Goal: Task Accomplishment & Management: Manage account settings

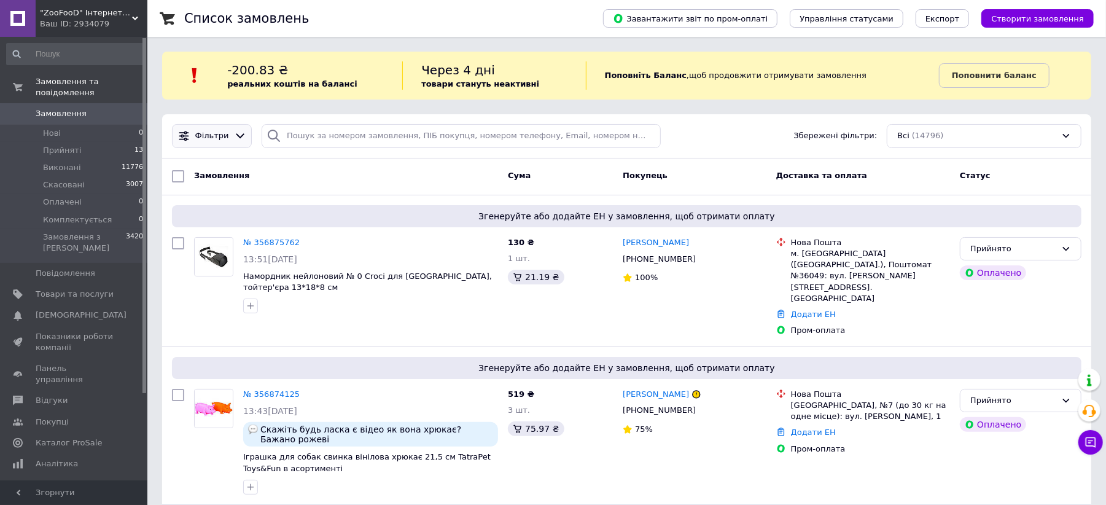
click at [231, 138] on div at bounding box center [240, 136] width 18 height 13
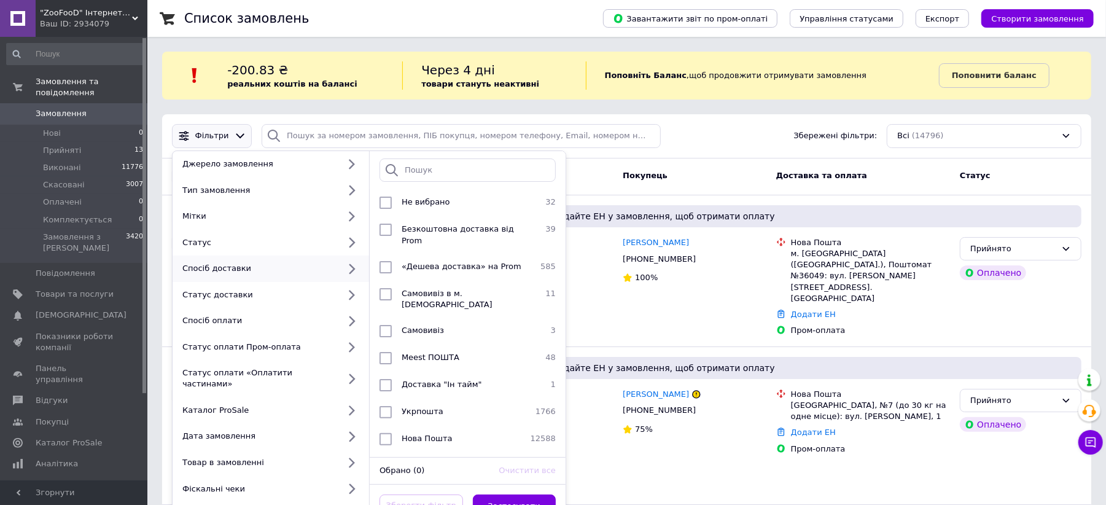
click at [350, 268] on icon at bounding box center [351, 268] width 15 height 15
click at [384, 406] on input "checkbox" at bounding box center [385, 412] width 12 height 12
checkbox input "true"
click at [523, 494] on button "Застосувати" at bounding box center [515, 506] width 84 height 24
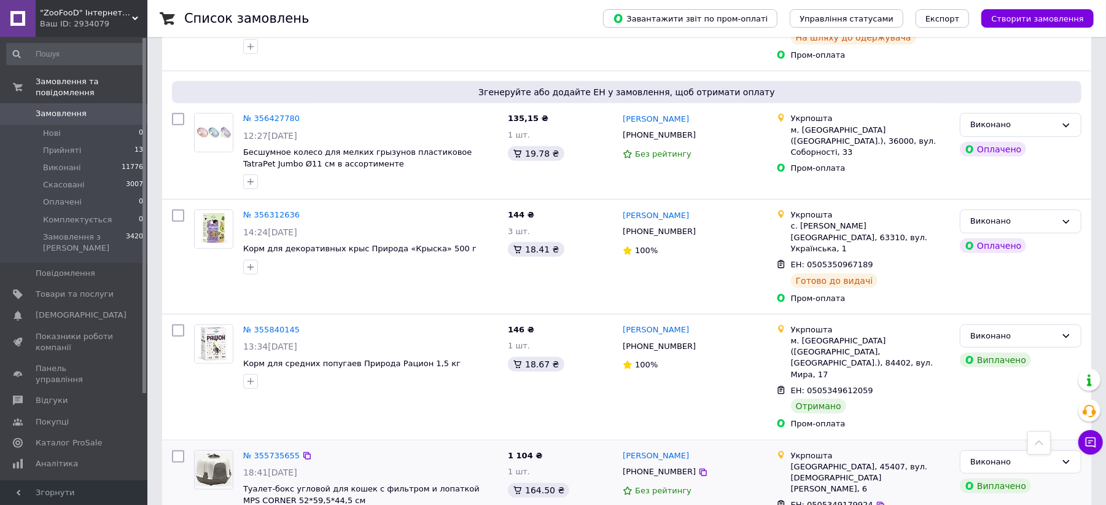
scroll to position [573, 0]
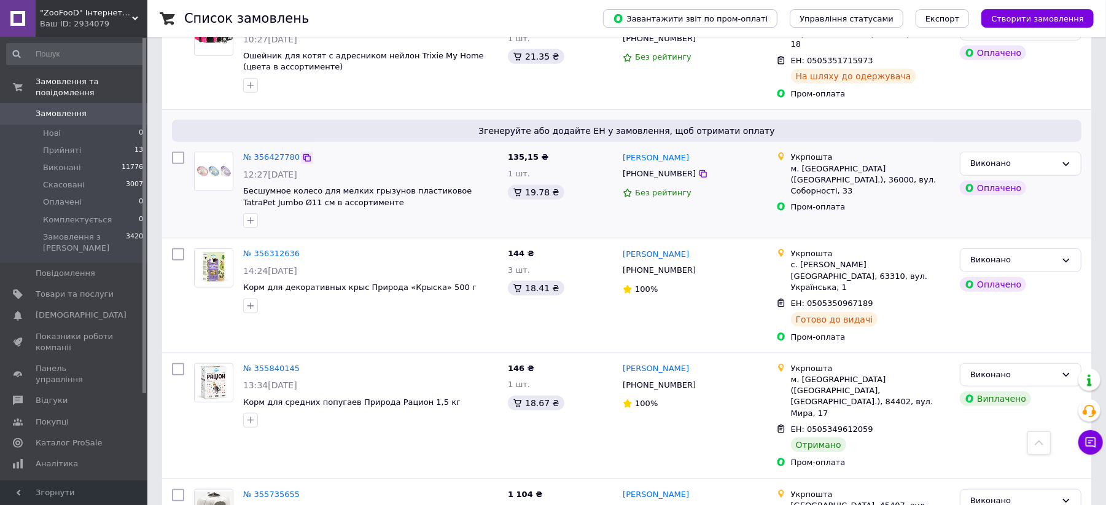
click at [303, 154] on icon at bounding box center [306, 157] width 7 height 7
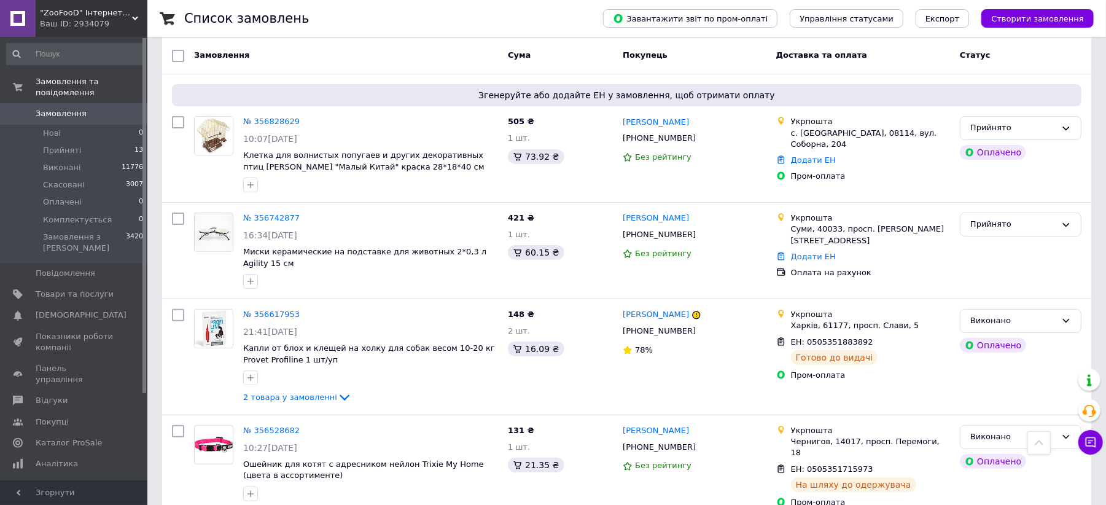
scroll to position [163, 0]
click at [302, 222] on icon at bounding box center [307, 220] width 10 height 10
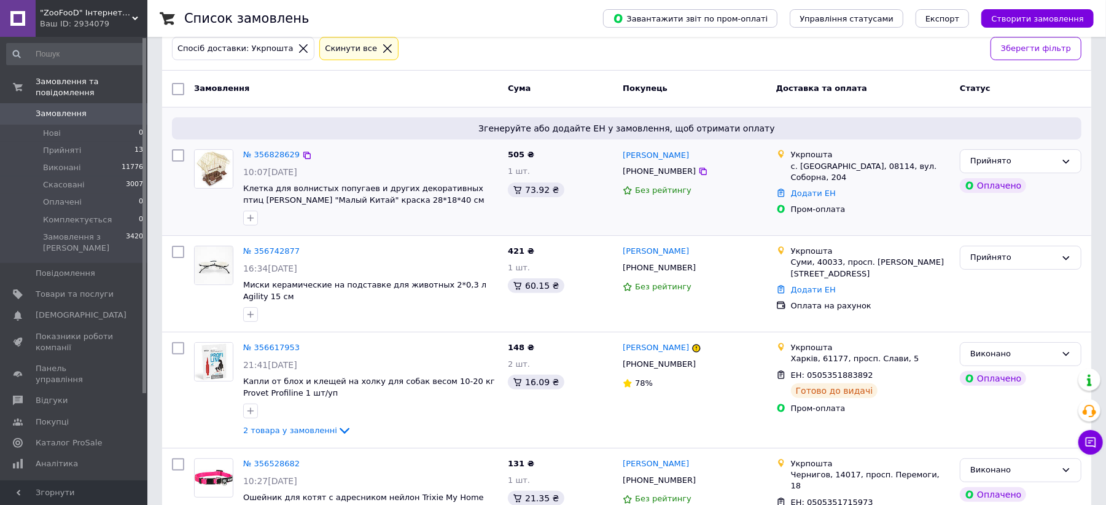
scroll to position [82, 0]
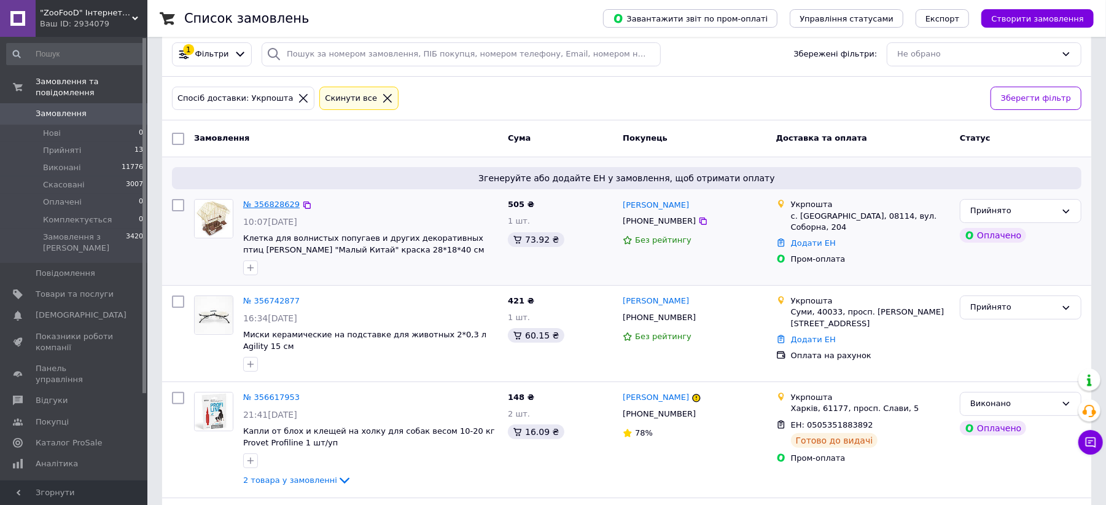
click at [276, 201] on link "№ 356828629" at bounding box center [271, 204] width 56 height 9
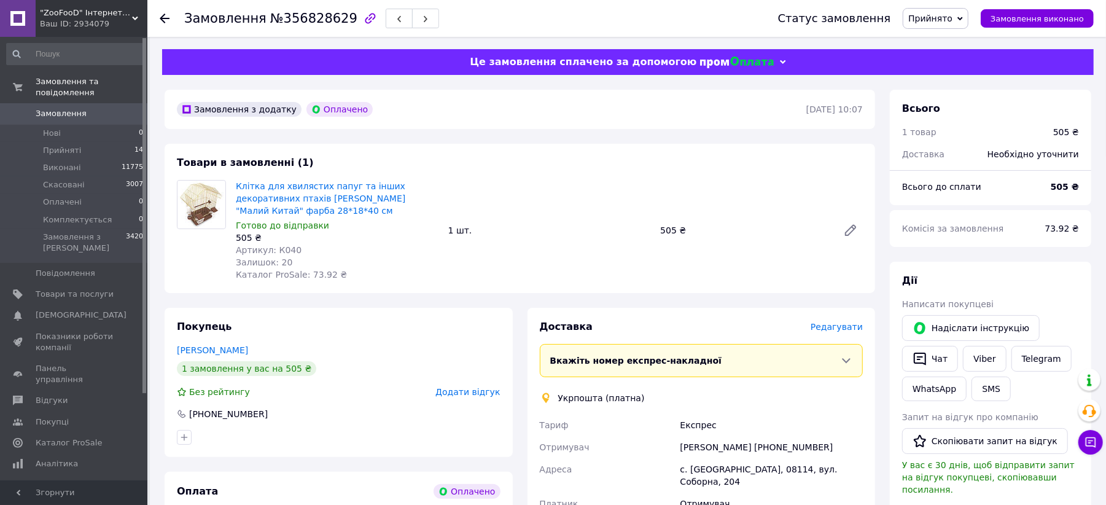
click at [308, 18] on span "№356828629" at bounding box center [313, 18] width 87 height 15
copy span "356828629"
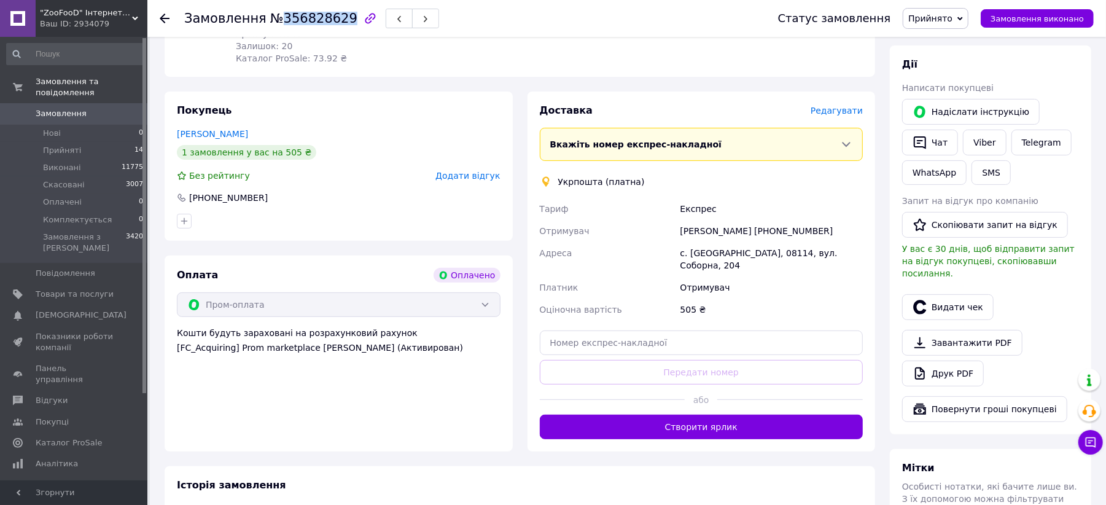
scroll to position [246, 0]
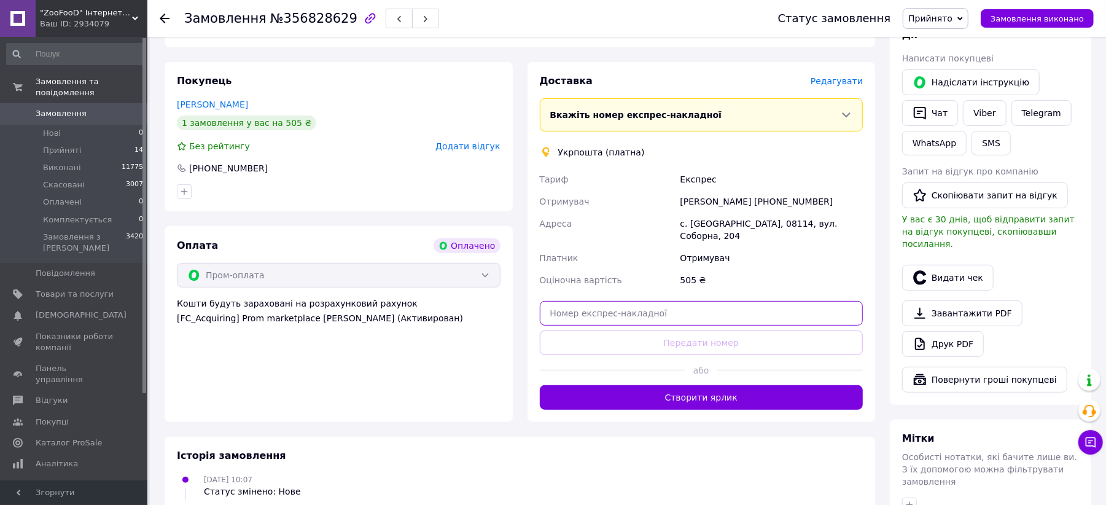
click at [600, 301] on input "text" at bounding box center [702, 313] width 324 height 25
paste input "0505352601416"
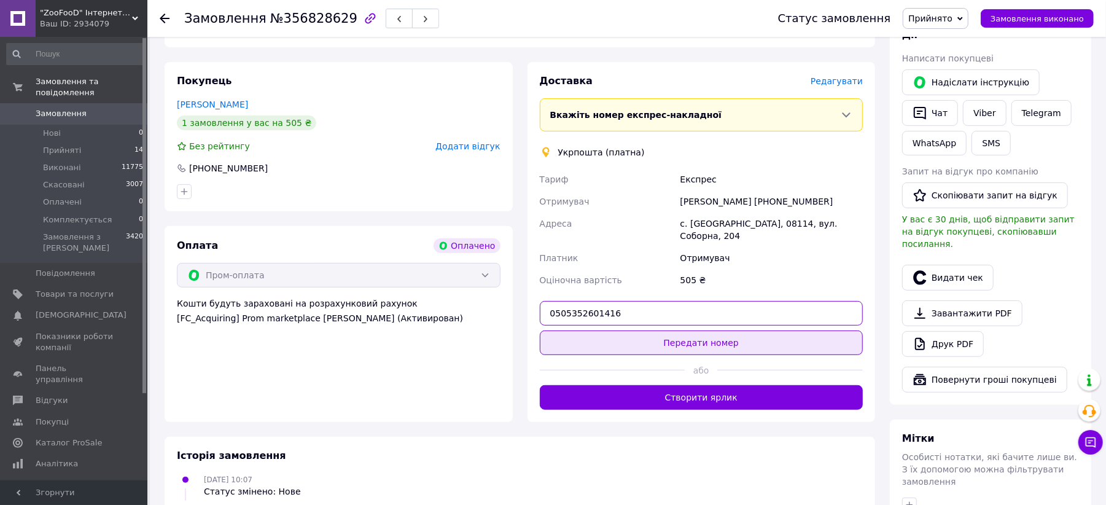
type input "0505352601416"
click at [627, 330] on button "Передати номер" at bounding box center [702, 342] width 324 height 25
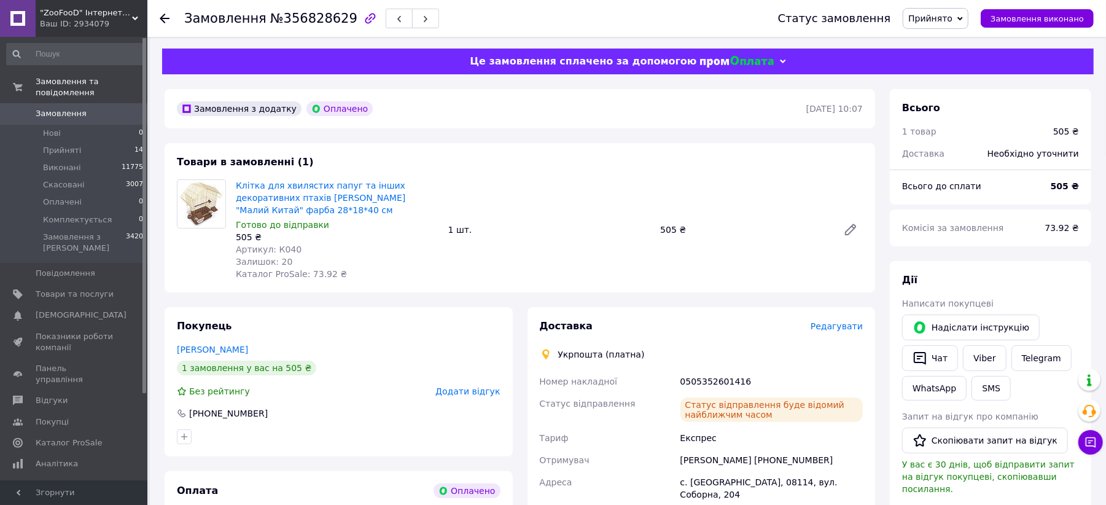
scroll to position [0, 0]
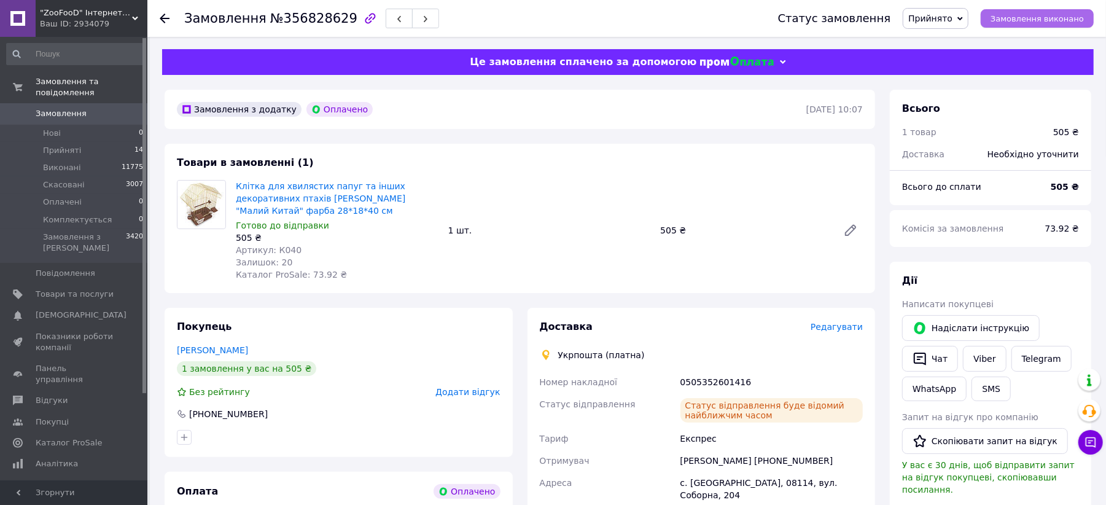
click at [1037, 18] on span "Замовлення виконано" at bounding box center [1036, 18] width 93 height 9
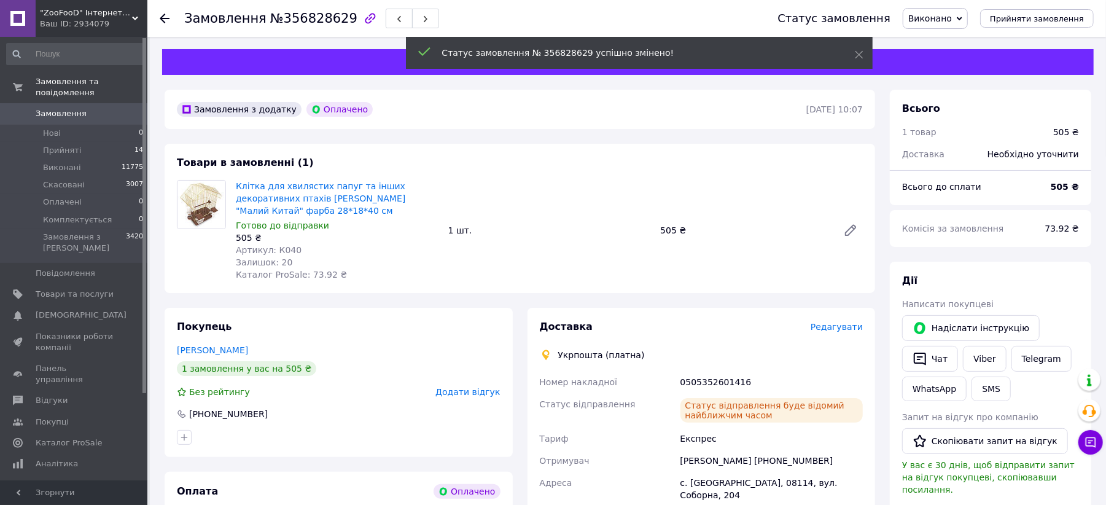
click at [50, 108] on span "Замовлення" at bounding box center [61, 113] width 51 height 11
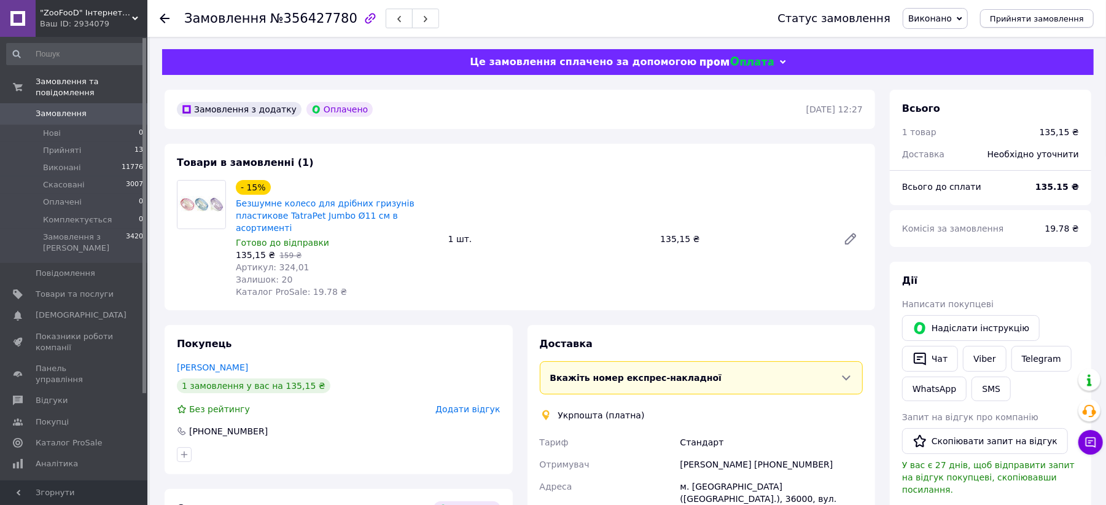
click at [1021, 16] on span "Прийняти замовлення" at bounding box center [1037, 18] width 94 height 9
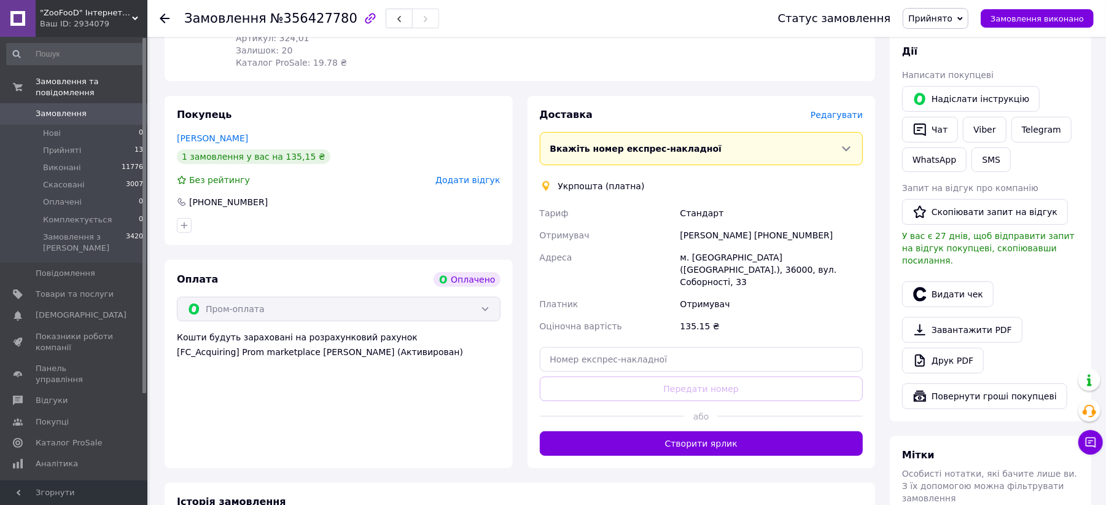
scroll to position [327, 0]
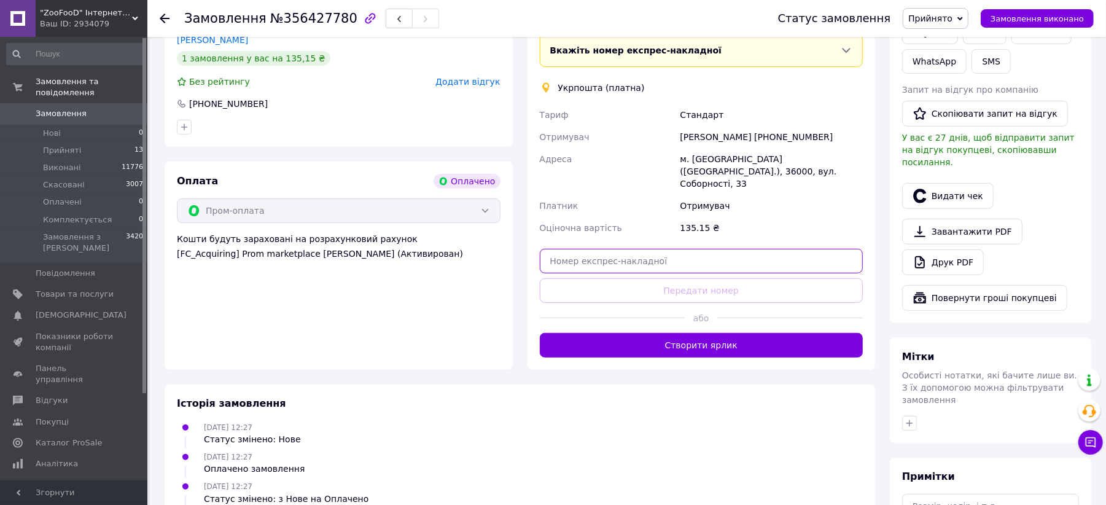
click at [620, 249] on input "text" at bounding box center [702, 261] width 324 height 25
paste input "0505351699544"
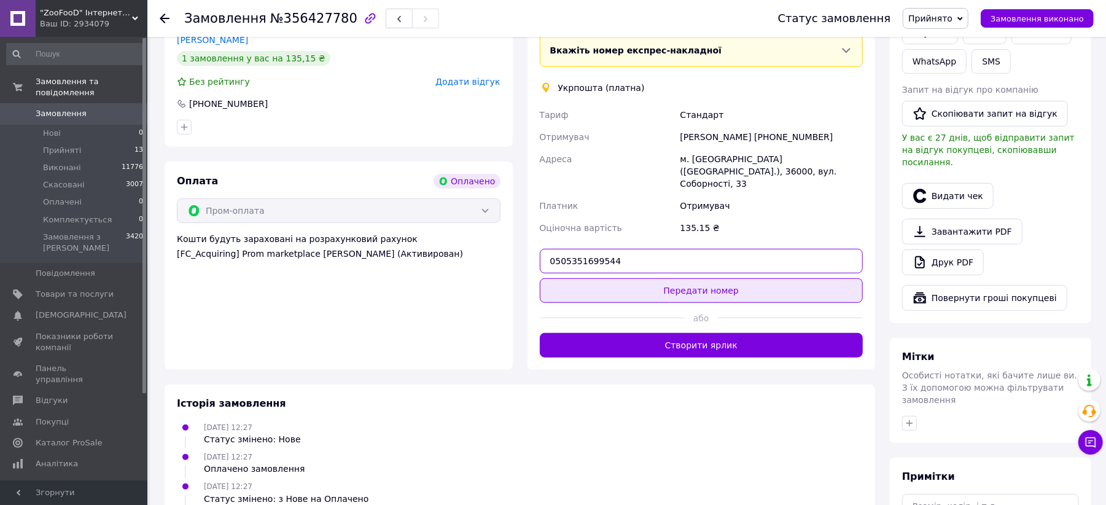
type input "0505351699544"
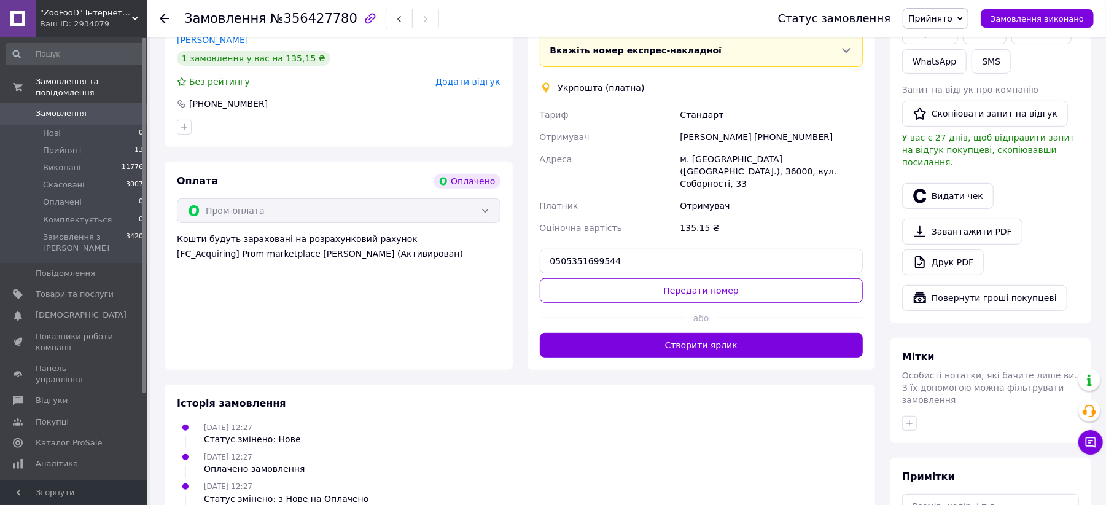
click at [620, 278] on button "Передати номер" at bounding box center [702, 290] width 324 height 25
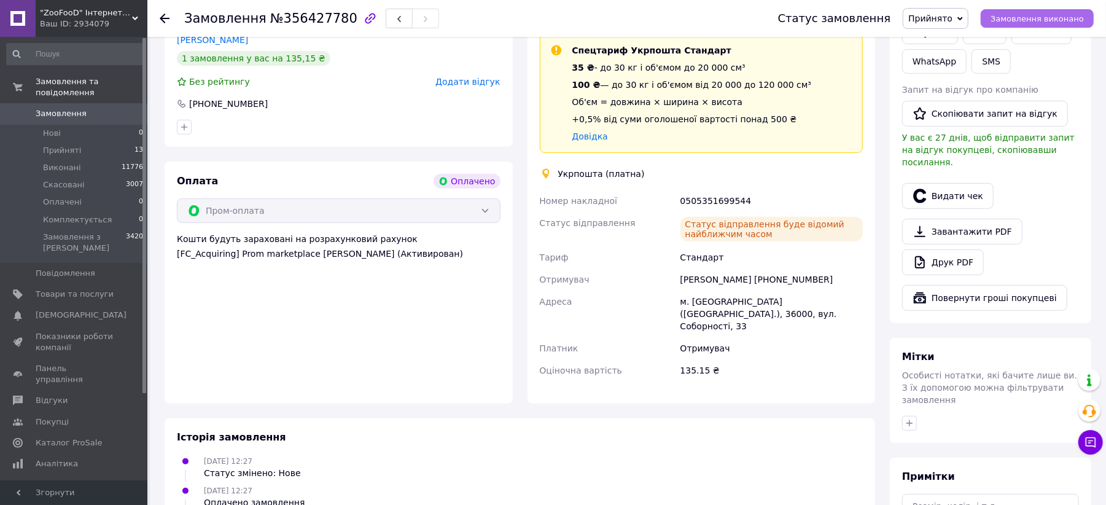
click at [1036, 11] on button "Замовлення виконано" at bounding box center [1037, 18] width 113 height 18
